Goal: Information Seeking & Learning: Learn about a topic

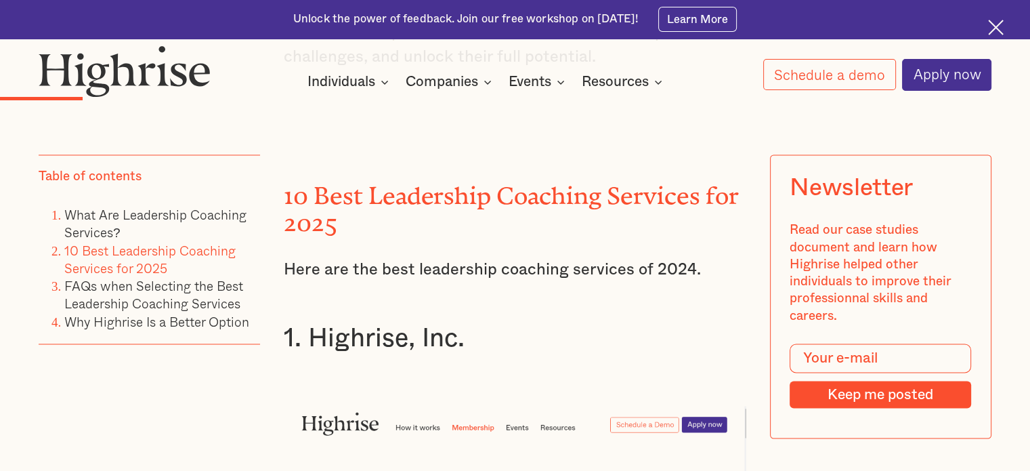
scroll to position [2167, 0]
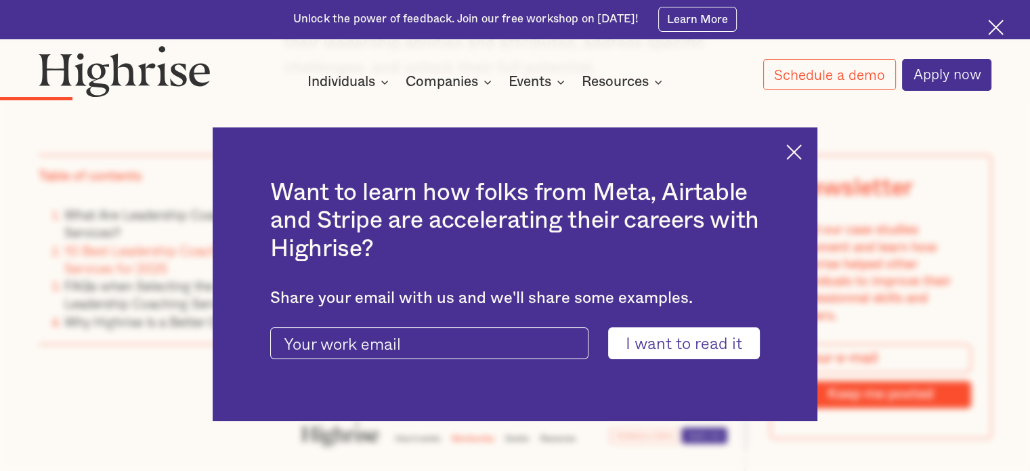
click at [798, 151] on img at bounding box center [794, 152] width 16 height 16
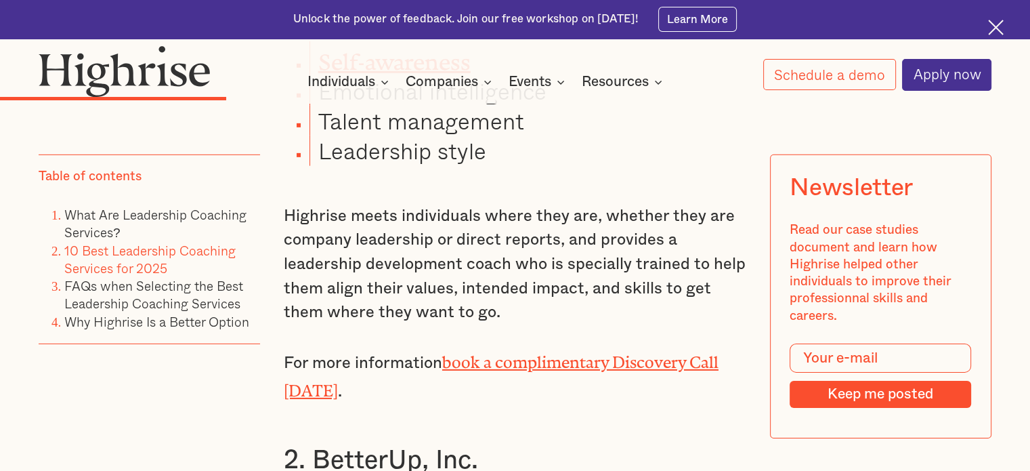
scroll to position [4402, 0]
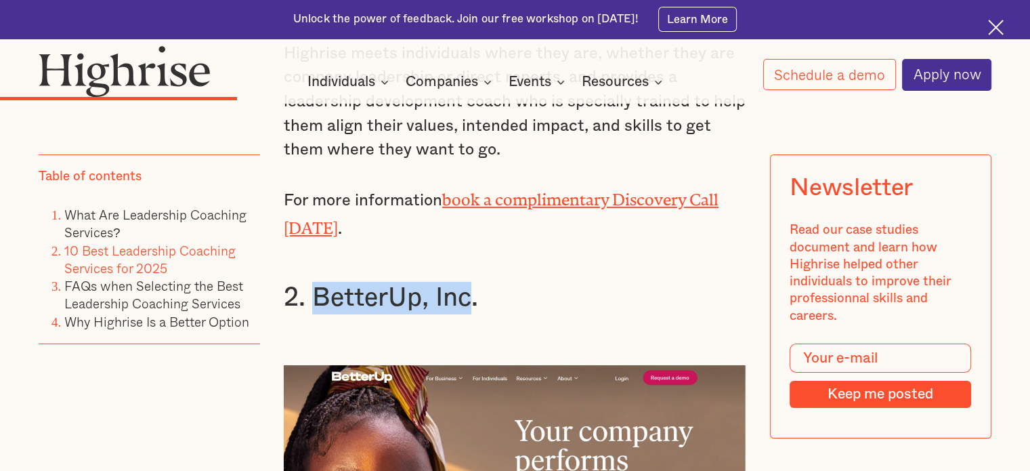
drag, startPoint x: 314, startPoint y: 171, endPoint x: 469, endPoint y: 178, distance: 154.6
click at [469, 282] on h3 "2. BetterUp, Inc." at bounding box center [515, 298] width 463 height 33
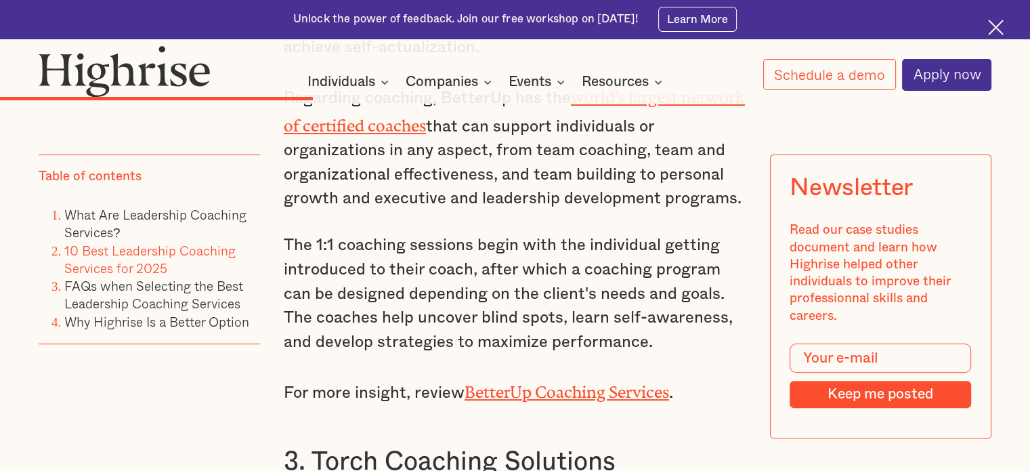
scroll to position [5418, 0]
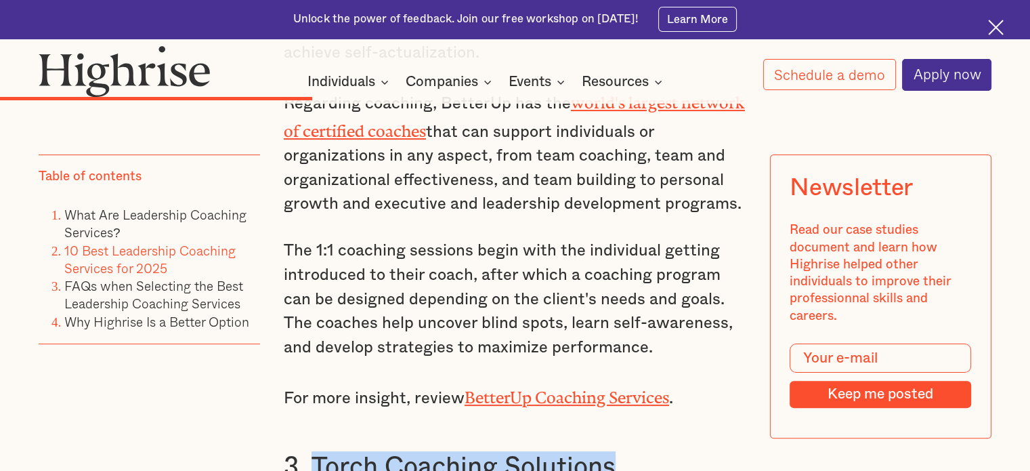
drag, startPoint x: 311, startPoint y: 309, endPoint x: 612, endPoint y: 321, distance: 301.6
click at [612, 451] on h3 "3. Torch Coaching Solutions" at bounding box center [515, 467] width 463 height 33
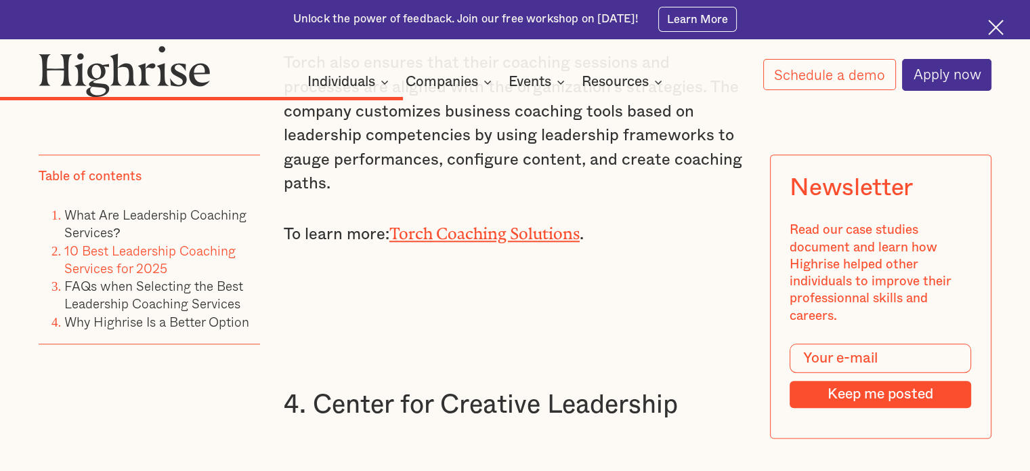
scroll to position [6637, 0]
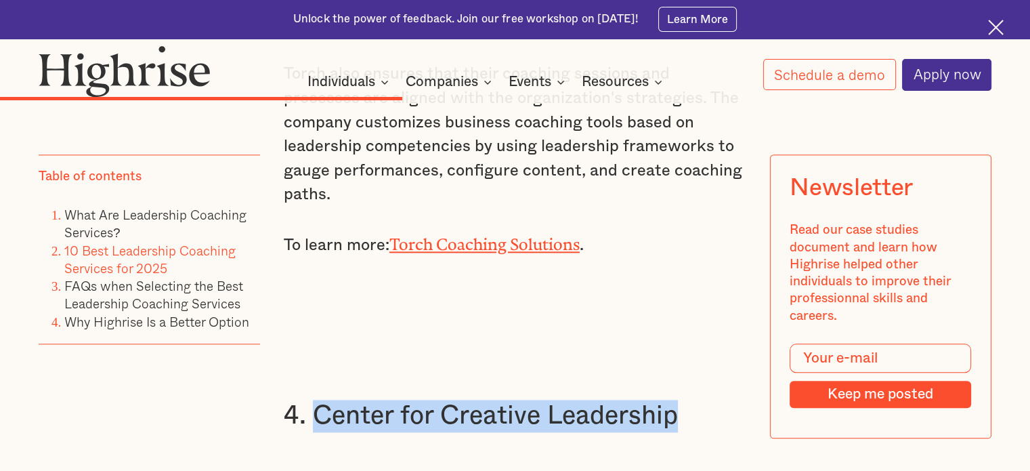
drag, startPoint x: 679, startPoint y: 228, endPoint x: 308, endPoint y: 232, distance: 371.1
click at [308, 400] on h3 "4. Center for Creative Leadership" at bounding box center [515, 416] width 463 height 33
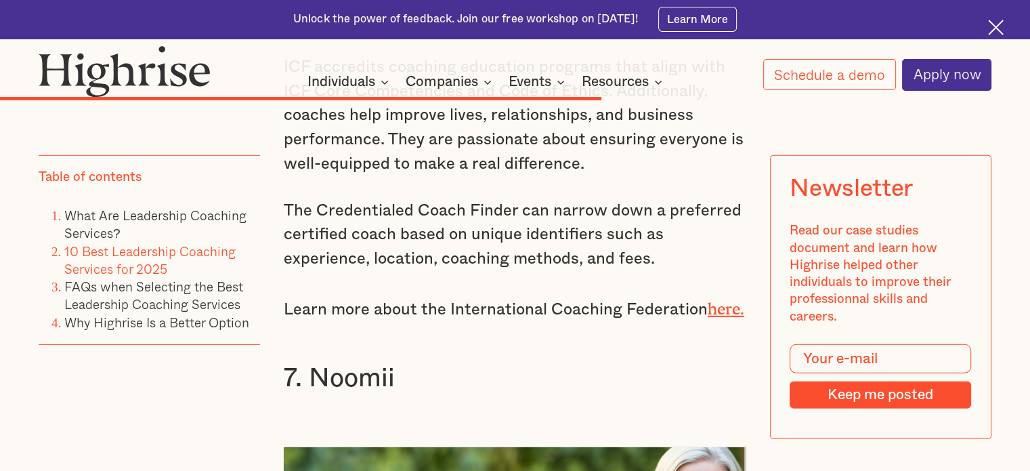
scroll to position [9210, 0]
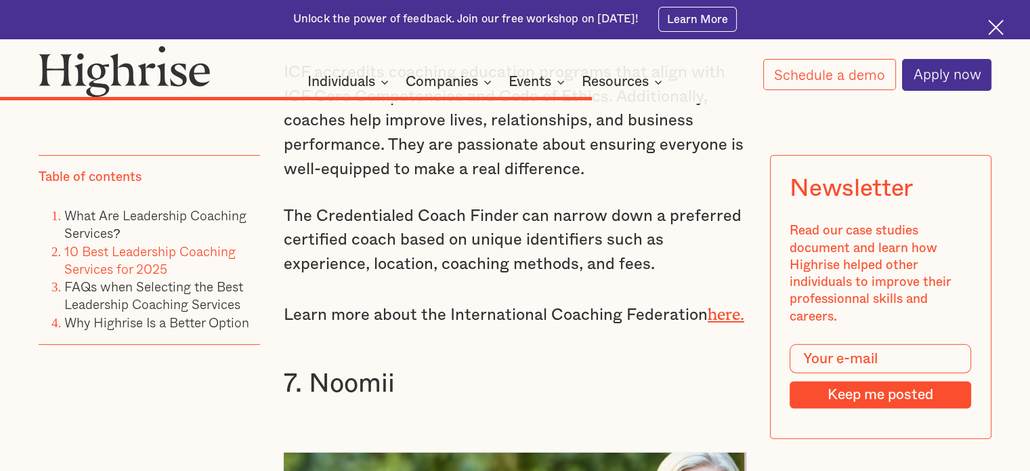
click at [363, 368] on h3 "7. Noomii" at bounding box center [515, 384] width 463 height 33
